Goal: Task Accomplishment & Management: Complete application form

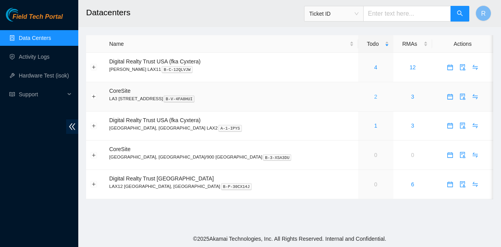
click at [374, 96] on link "2" at bounding box center [375, 97] width 3 height 6
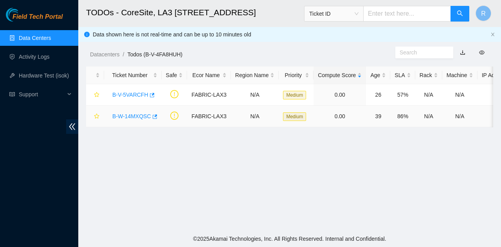
click at [141, 116] on link "B-W-14MXQSC" at bounding box center [131, 116] width 39 height 6
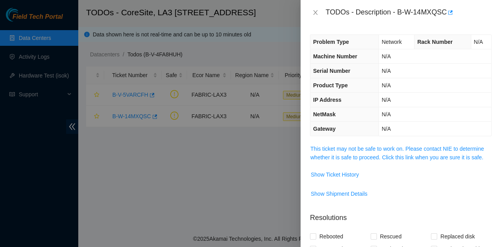
click at [399, 146] on link "This ticket may not be safe to work on. Please contact NIE to determine whether…" at bounding box center [397, 153] width 174 height 15
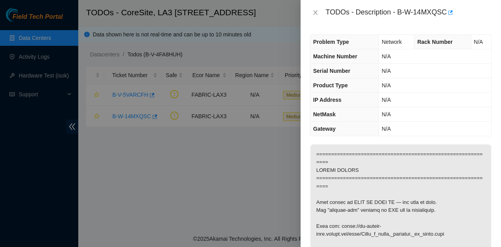
click at [444, 12] on div "TODOs - Description - B-W-14MXQSC" at bounding box center [409, 12] width 166 height 13
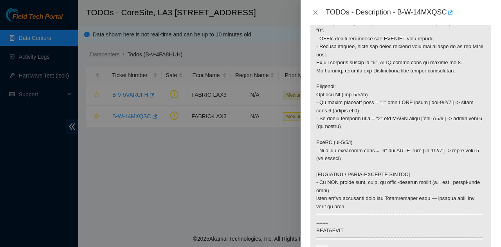
drag, startPoint x: 399, startPoint y: 13, endPoint x: 439, endPoint y: 11, distance: 40.4
click at [439, 11] on div "TODOs - Description - B-W-14MXQSC" at bounding box center [409, 12] width 166 height 13
drag, startPoint x: 396, startPoint y: 14, endPoint x: 445, endPoint y: 13, distance: 49.7
click at [445, 13] on div "TODOs - Description - B-W-14MXQSC" at bounding box center [409, 12] width 166 height 13
copy div "B-W-14MXQSC"
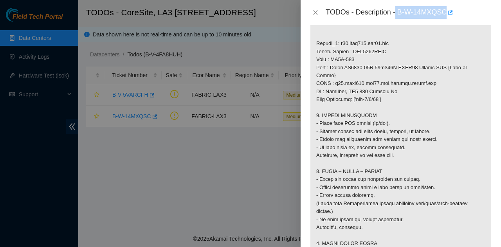
scroll to position [652, 0]
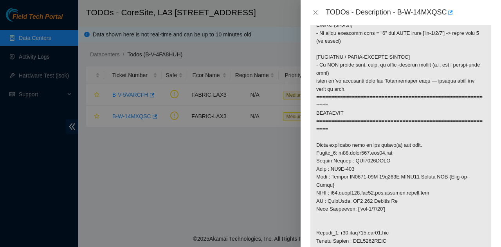
scroll to position [222, 0]
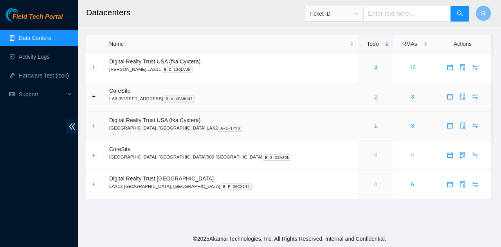
click at [374, 95] on link "2" at bounding box center [375, 97] width 3 height 6
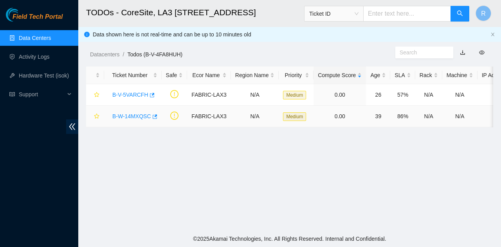
click at [141, 116] on link "B-W-14MXQSC" at bounding box center [131, 116] width 39 height 6
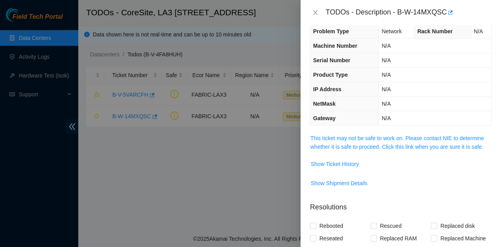
scroll to position [39, 0]
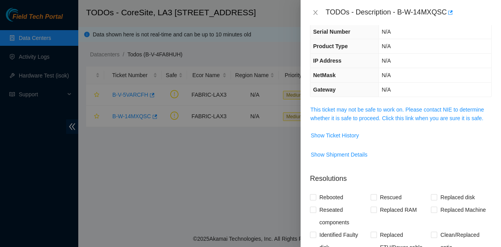
click at [358, 112] on span "This ticket may not be safe to work on. Please contact NIE to determine whether…" at bounding box center [400, 113] width 181 height 17
click at [363, 117] on link "This ticket may not be safe to work on. Please contact NIE to determine whether…" at bounding box center [397, 113] width 174 height 15
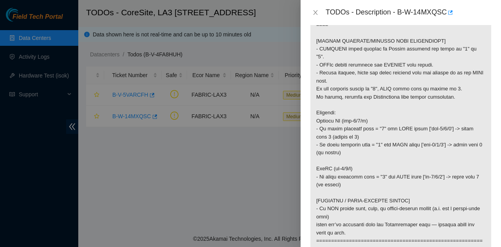
click at [494, 98] on div "Problem Type Network Rack Number N/A Machine Number N/A Serial Number N/A Produ…" at bounding box center [401, 136] width 200 height 222
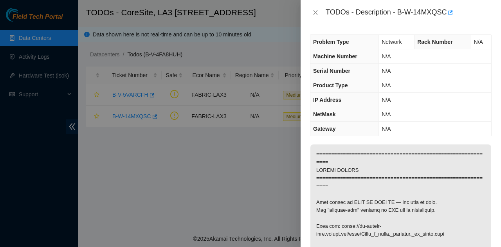
scroll to position [261, 0]
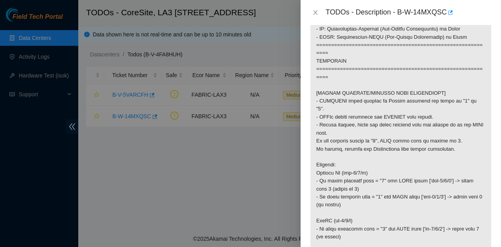
click at [242, 170] on div at bounding box center [250, 123] width 501 height 247
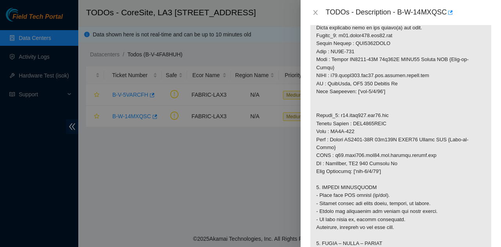
click at [373, 68] on p at bounding box center [400, 43] width 181 height 947
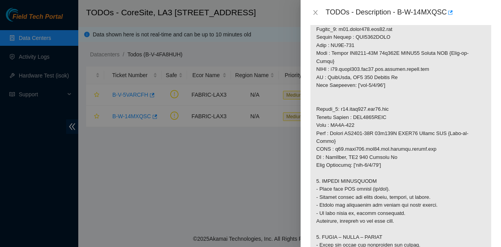
scroll to position [541, 0]
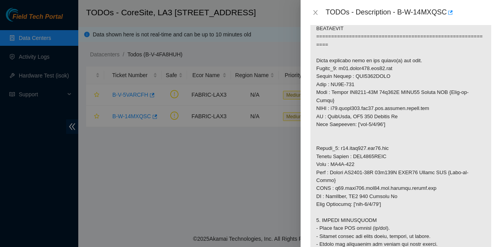
click at [450, 153] on p at bounding box center [400, 76] width 181 height 947
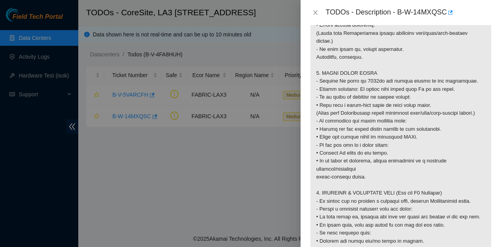
scroll to position [815, 0]
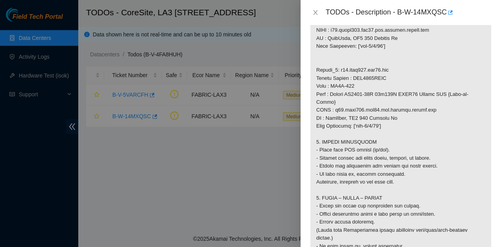
scroll to position [580, 0]
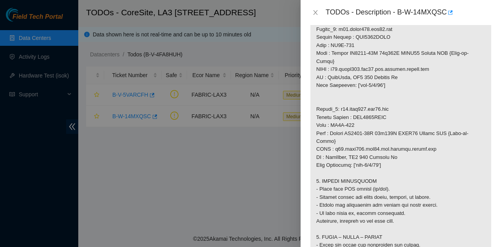
click at [445, 226] on html "Field Tech Portal Data Centers Activity Logs Hardware Test (isok) Support TODOs…" at bounding box center [250, 123] width 501 height 247
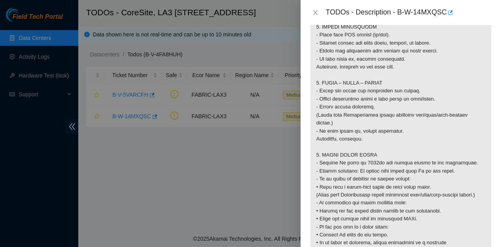
scroll to position [619, 0]
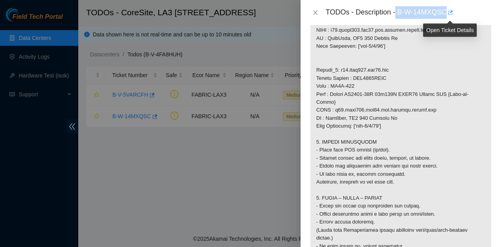
drag, startPoint x: 403, startPoint y: 16, endPoint x: 448, endPoint y: 15, distance: 45.8
click at [448, 15] on div "TODOs - Description - B-W-14MXQSC" at bounding box center [409, 12] width 166 height 13
copy div "B-W-14MXQSC"
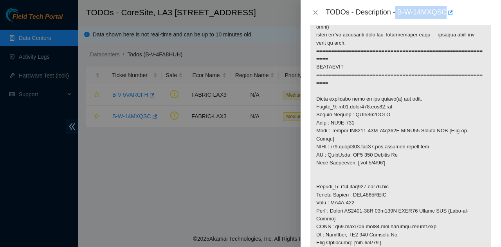
scroll to position [502, 0]
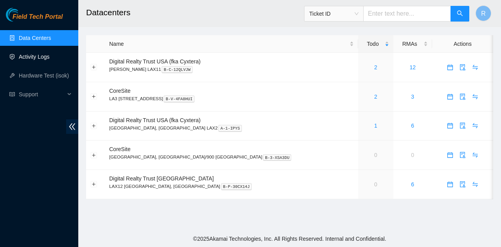
click at [22, 60] on link "Activity Logs" at bounding box center [34, 57] width 31 height 6
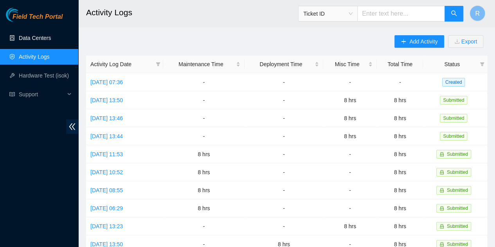
click at [51, 36] on link "Data Centers" at bounding box center [35, 38] width 32 height 6
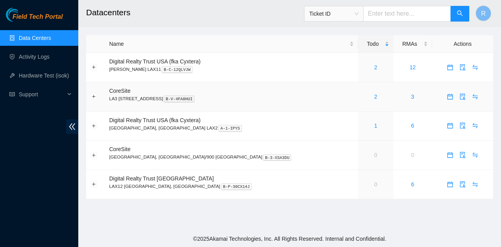
click at [362, 94] on div "2" at bounding box center [375, 96] width 26 height 9
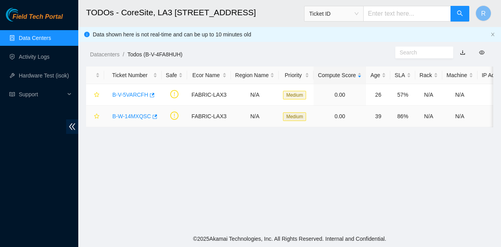
click at [122, 115] on link "B-W-14MXQSC" at bounding box center [131, 116] width 39 height 6
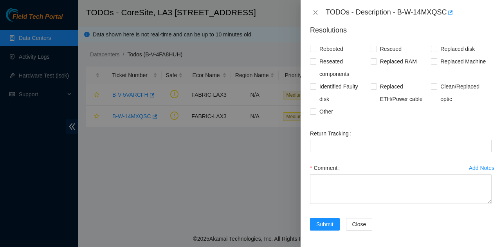
scroll to position [188, 0]
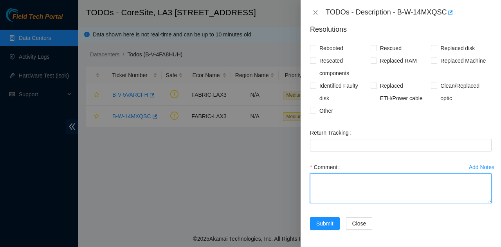
click at [387, 178] on textarea "Comment" at bounding box center [401, 188] width 182 height 30
click at [387, 178] on textarea "-K=-" at bounding box center [401, 188] width 182 height 30
click at [380, 186] on textarea "-confirmed location of ports -Scoped and cleaned" at bounding box center [401, 188] width 182 height 30
click at [373, 187] on textarea "-confirmed location of ports -Scoped and cleaned" at bounding box center [401, 188] width 182 height 30
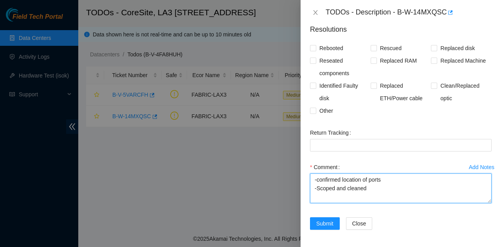
click at [373, 187] on textarea "-confirmed location of ports -Scoped and cleaned" at bounding box center [401, 188] width 182 height 30
click at [383, 184] on textarea "-confirmed location of ports -Scoped and cleaned" at bounding box center [401, 188] width 182 height 30
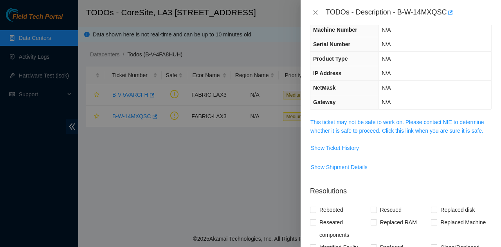
scroll to position [39, 0]
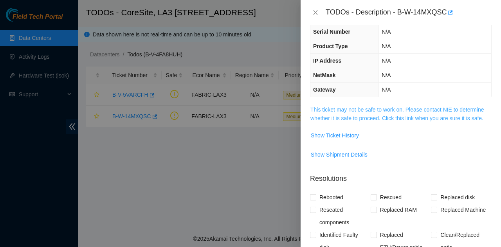
click at [389, 119] on link "This ticket may not be safe to work on. Please contact NIE to determine whether…" at bounding box center [397, 113] width 174 height 15
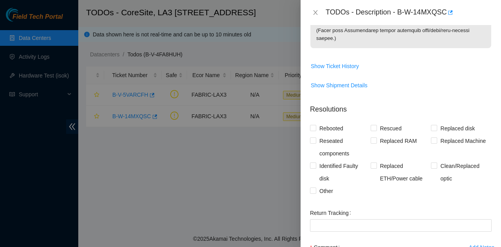
scroll to position [1131, 0]
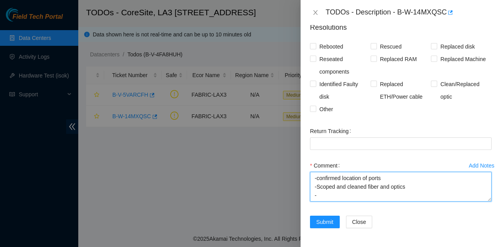
click at [358, 200] on textarea "-confirmed location of ports -Scoped and cleaned fiber and optics -" at bounding box center [401, 187] width 182 height 30
click at [346, 192] on textarea "-confirmed location of ports -Scoped and cleaned fiber and optics -Spne" at bounding box center [401, 187] width 182 height 30
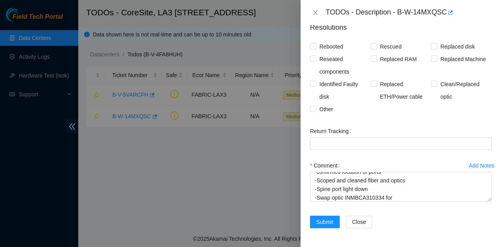
drag, startPoint x: 0, startPoint y: 185, endPoint x: 0, endPoint y: 154, distance: 31.3
click at [9, 184] on div at bounding box center [250, 123] width 501 height 247
click at [16, 202] on div at bounding box center [250, 123] width 501 height 247
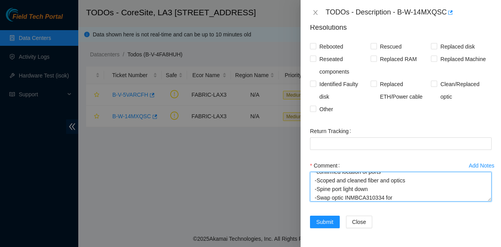
drag, startPoint x: 16, startPoint y: 202, endPoint x: 406, endPoint y: 196, distance: 390.6
click at [406, 196] on textarea "-confirmed location of ports -Scoped and cleaned fiber and optics -Spine port l…" at bounding box center [401, 187] width 182 height 30
click at [373, 179] on textarea "-confirmed location of ports -Scoped and cleaned fiber and optics -Spine port l…" at bounding box center [401, 187] width 182 height 30
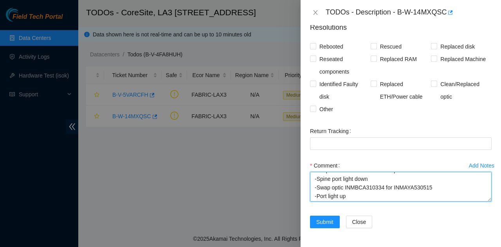
scroll to position [26, 0]
click at [364, 194] on textarea "-confirmed location of ports -Scoped and cleaned fiber and optics -Spine port l…" at bounding box center [401, 187] width 182 height 30
click at [360, 195] on textarea "-confirmed location of ports -Scoped and cleaned fiber and optics -Spine port l…" at bounding box center [401, 187] width 182 height 30
click at [346, 199] on textarea "-confirmed location of ports -Scoped and cleaned fiber and optics -Spine port l…" at bounding box center [401, 187] width 182 height 30
click at [355, 195] on textarea "-confirmed location of ports -Scoped and cleaned fiber and optics -Spine port l…" at bounding box center [401, 187] width 182 height 30
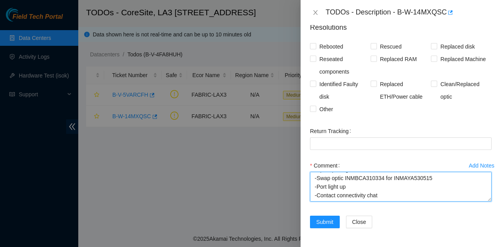
click at [393, 193] on textarea "-confirmed location of ports -Scoped and cleaned fiber and optics -Spine port l…" at bounding box center [401, 187] width 182 height 30
click at [368, 194] on textarea "-confirmed location of ports -Scoped and cleaned fiber and optics -Spine port l…" at bounding box center [401, 187] width 182 height 30
click at [364, 193] on textarea "-confirmed location of ports -Scoped and cleaned fiber and optics -Spine port l…" at bounding box center [401, 187] width 182 height 30
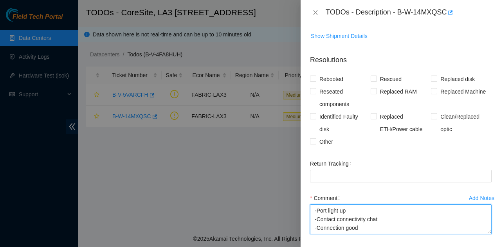
scroll to position [1131, 0]
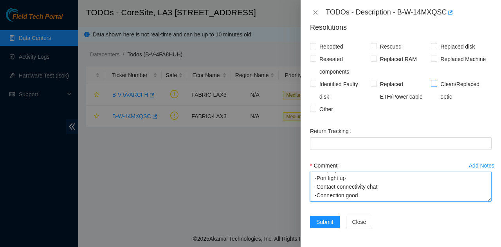
type textarea "-confirmed location of ports -Scoped and cleaned fiber and optics -Spine port l…"
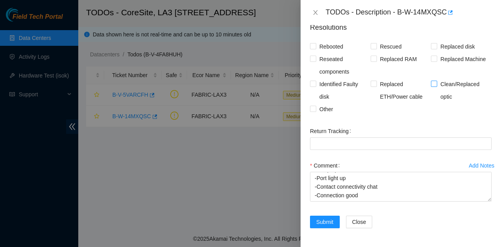
click at [431, 86] on input "Clean/Replaced optic" at bounding box center [433, 83] width 5 height 5
checkbox input "true"
click at [328, 225] on span "Submit" at bounding box center [324, 222] width 17 height 9
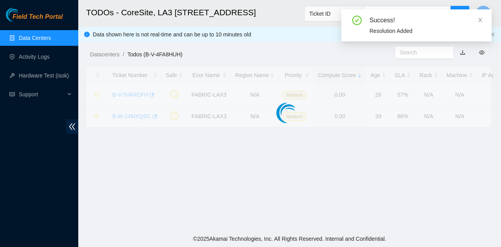
scroll to position [214, 0]
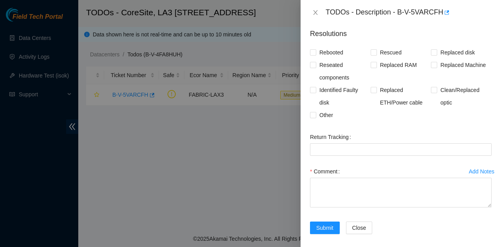
scroll to position [188, 0]
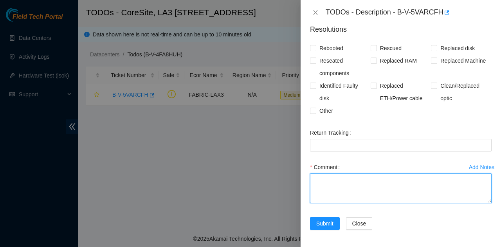
click at [374, 179] on textarea "Comment" at bounding box center [401, 188] width 182 height 30
type textarea "t"
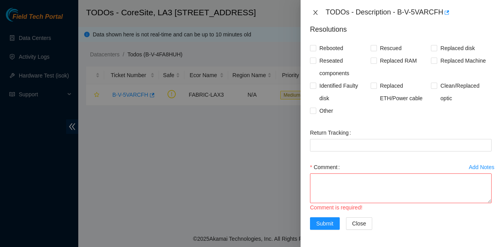
drag, startPoint x: 311, startPoint y: 17, endPoint x: 315, endPoint y: 12, distance: 5.6
click at [313, 17] on div "TODOs - Description - B-V-5VARCFH" at bounding box center [401, 12] width 182 height 13
click at [315, 11] on icon "close" at bounding box center [315, 12] width 6 height 6
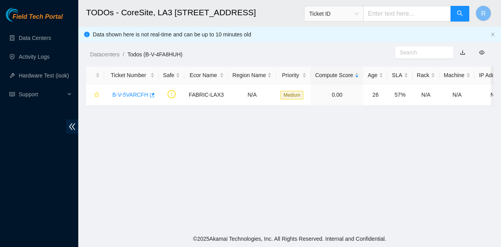
scroll to position [214, 0]
click at [51, 40] on link "Data Centers" at bounding box center [35, 38] width 32 height 6
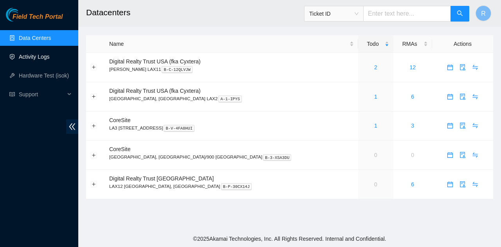
click at [19, 54] on link "Activity Logs" at bounding box center [34, 57] width 31 height 6
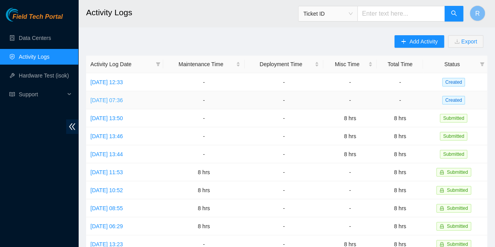
click at [103, 97] on link "Mon, 06 Oct 2025 07:36" at bounding box center [106, 100] width 32 height 6
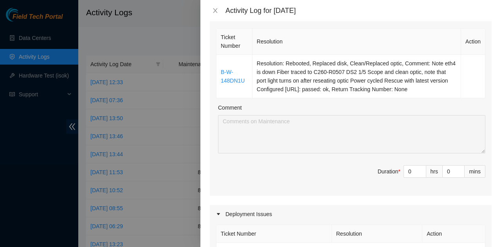
scroll to position [157, 0]
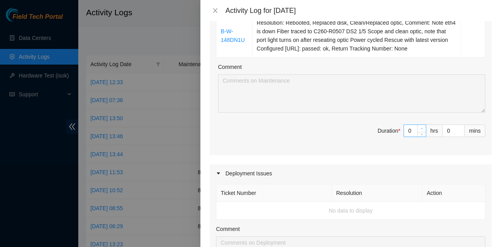
type input "1"
click at [419, 127] on span "Increase Value" at bounding box center [421, 128] width 9 height 7
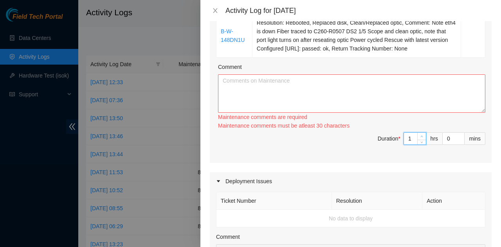
type input "2"
click at [419, 133] on span "Increase Value" at bounding box center [421, 136] width 9 height 7
type input "3"
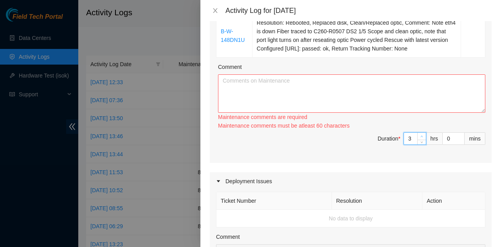
click at [419, 127] on div "Ticket Number Resolution Action B-W-148DN1U Resolution: Rebooted, Replaced disk…" at bounding box center [351, 74] width 282 height 177
type input "4"
click at [419, 127] on div "Ticket Number Resolution Action B-W-148DN1U Resolution: Rebooted, Replaced disk…" at bounding box center [351, 74] width 282 height 177
click at [415, 130] on div "Ticket Number Resolution Action B-W-148DN1U Resolution: Rebooted, Replaced disk…" at bounding box center [351, 74] width 282 height 177
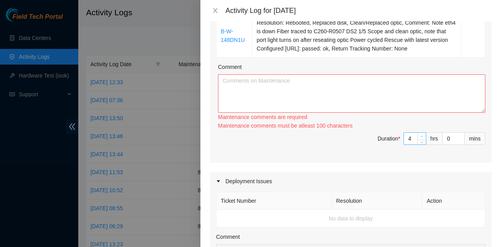
type input "5"
click at [419, 134] on span "up" at bounding box center [421, 136] width 5 height 5
type input "6"
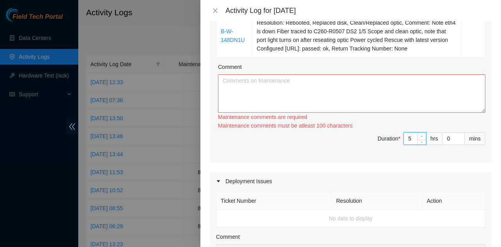
type input "6"
type input "7"
click at [419, 134] on span "up" at bounding box center [421, 136] width 5 height 5
click at [416, 132] on div "7 hrs" at bounding box center [422, 138] width 39 height 13
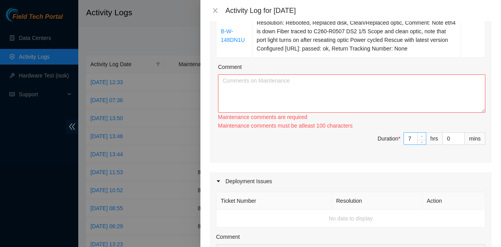
type input "8"
click at [417, 133] on span "Increase Value" at bounding box center [421, 136] width 9 height 7
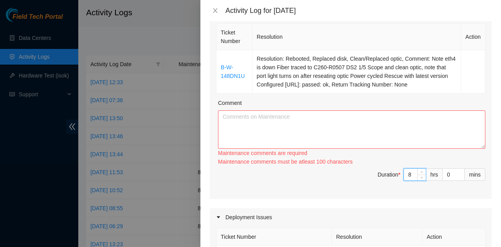
scroll to position [78, 0]
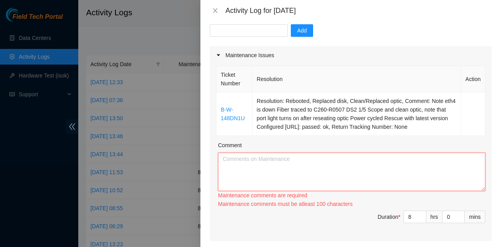
click at [344, 166] on textarea "Comment" at bounding box center [351, 172] width 267 height 38
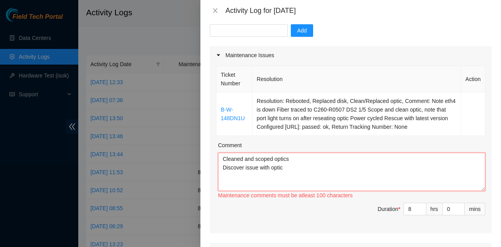
click at [236, 170] on textarea "Cleaned and scoped optics Discover issue with optic" at bounding box center [351, 172] width 267 height 38
click at [333, 169] on textarea "Cleaned and scoped optics Down port light fixed by reseating issue with optic" at bounding box center [351, 172] width 267 height 38
click at [403, 173] on textarea "Cleaned and scoped optics Down port light fixed by reseating optic" at bounding box center [351, 172] width 267 height 38
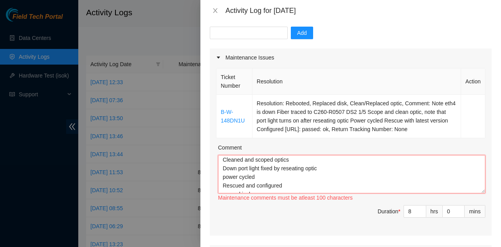
scroll to position [0, 0]
click at [372, 167] on textarea "Cleaned and scoped optics Down port light fixed by reseating optic power cycled…" at bounding box center [351, 174] width 267 height 38
click at [364, 161] on textarea "Cleaned and scoped optics Down port light fixed by reseating optics power cycle…" at bounding box center [351, 174] width 267 height 38
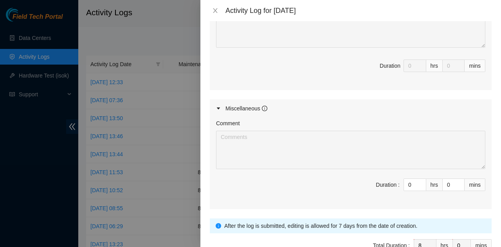
scroll to position [428, 0]
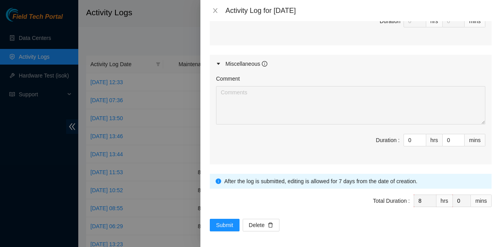
type textarea "Cleaned and scoped optics Note down port Down port light fixed by reseating opt…"
drag, startPoint x: 228, startPoint y: 214, endPoint x: 223, endPoint y: 224, distance: 11.0
click at [223, 224] on span "Submit" at bounding box center [224, 225] width 17 height 9
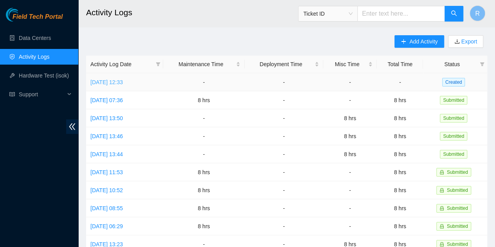
click at [123, 79] on link "Tue, 07 Oct 2025 12:33" at bounding box center [106, 82] width 32 height 6
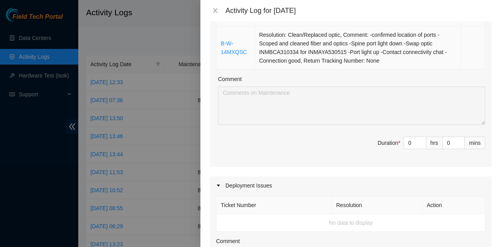
scroll to position [157, 0]
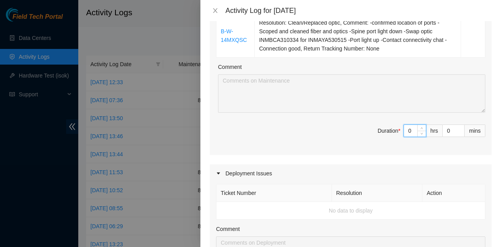
drag, startPoint x: 401, startPoint y: 132, endPoint x: 409, endPoint y: 132, distance: 7.8
click at [409, 132] on input "0" at bounding box center [415, 131] width 22 height 12
type input "8"
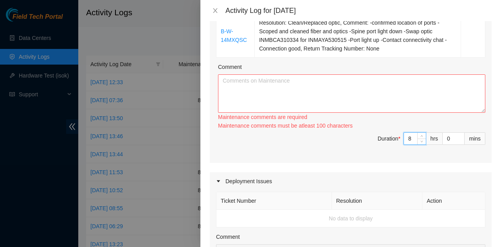
type input "8"
drag, startPoint x: 274, startPoint y: 67, endPoint x: 270, endPoint y: 76, distance: 9.3
click at [272, 70] on div "Comment" at bounding box center [351, 69] width 267 height 12
click at [270, 81] on textarea "Comment" at bounding box center [351, 93] width 267 height 38
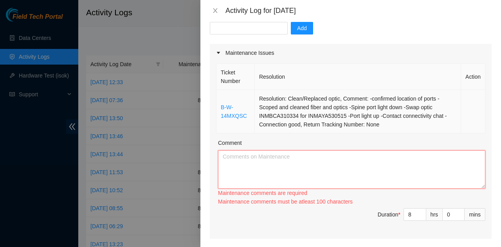
scroll to position [78, 0]
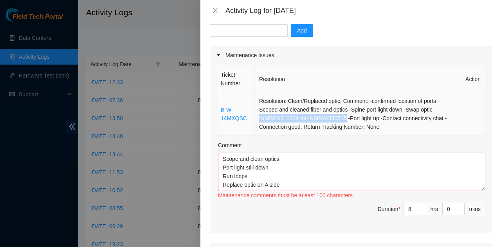
drag, startPoint x: 342, startPoint y: 119, endPoint x: 256, endPoint y: 117, distance: 85.7
click at [256, 117] on td "Resolution: Clean/Replaced optic, Comment: -confirmed location of ports -Scoped…" at bounding box center [358, 113] width 206 height 43
click at [300, 191] on div "Maintenance comments must be atleast 100 characters" at bounding box center [351, 195] width 267 height 9
click at [298, 185] on textarea "Scope and clean optics Port light still down Run loops Replace optic on A side" at bounding box center [351, 172] width 267 height 38
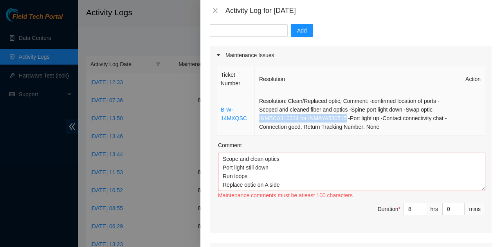
drag, startPoint x: 343, startPoint y: 118, endPoint x: 255, endPoint y: 117, distance: 88.0
click at [255, 117] on td "Resolution: Clean/Replaced optic, Comment: -confirmed location of ports -Scoped…" at bounding box center [358, 113] width 206 height 43
copy td "INMBCA310334 for INMAYA530515"
click at [260, 187] on textarea "Scope and clean optics Port light still down Run loops Replace optic on A side" at bounding box center [351, 172] width 267 height 38
paste textarea "INMBCA310334 for INMAYA530515"
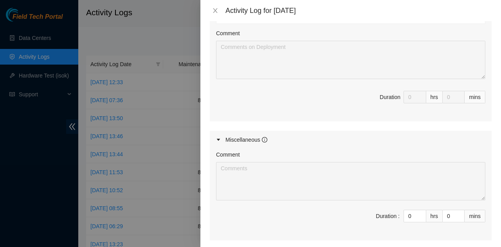
scroll to position [428, 0]
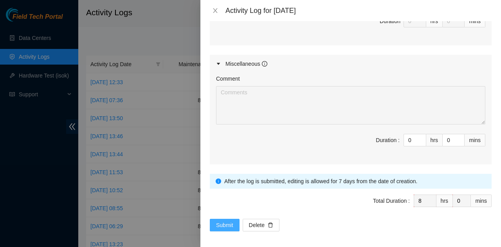
type textarea "Scope and clean optics Port light still down Run loops Replace optic on A side …"
click at [220, 225] on span "Submit" at bounding box center [224, 225] width 17 height 9
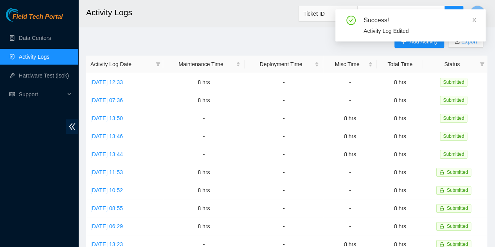
click at [302, 34] on main "Activity Logs Ticket ID R Add Activity Export Activity Log Date Maintenance Tim…" at bounding box center [286, 233] width 417 height 466
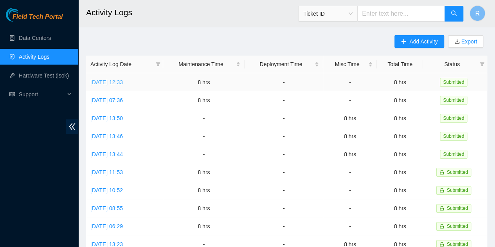
click at [119, 83] on link "Tue, 07 Oct 2025 12:33" at bounding box center [106, 82] width 32 height 6
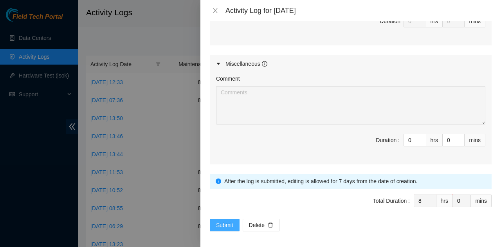
click at [224, 223] on span "Submit" at bounding box center [224, 225] width 17 height 9
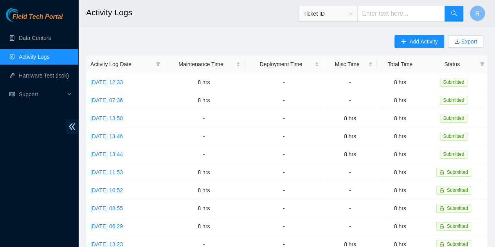
click at [50, 54] on link "Activity Logs" at bounding box center [34, 57] width 31 height 6
